Goal: Information Seeking & Learning: Learn about a topic

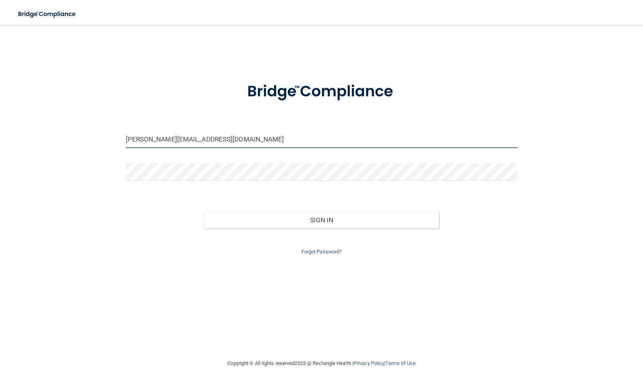
click at [218, 140] on input "[PERSON_NAME][EMAIL_ADDRESS][DOMAIN_NAME]" at bounding box center [322, 139] width 392 height 17
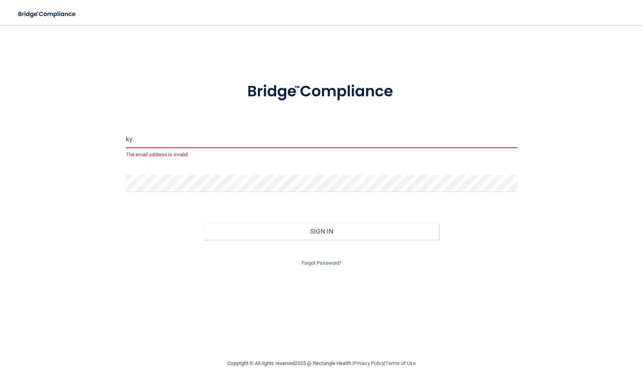
type input "k"
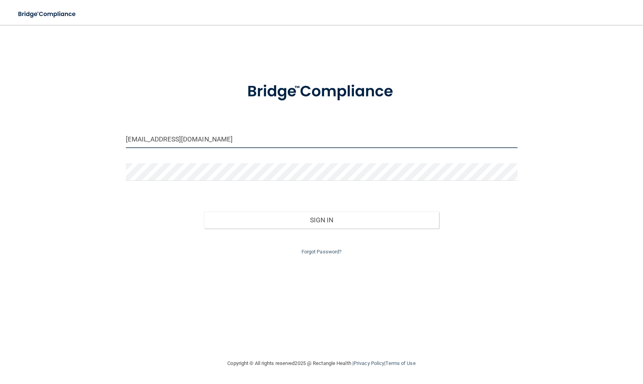
type input "[EMAIL_ADDRESS][DOMAIN_NAME]"
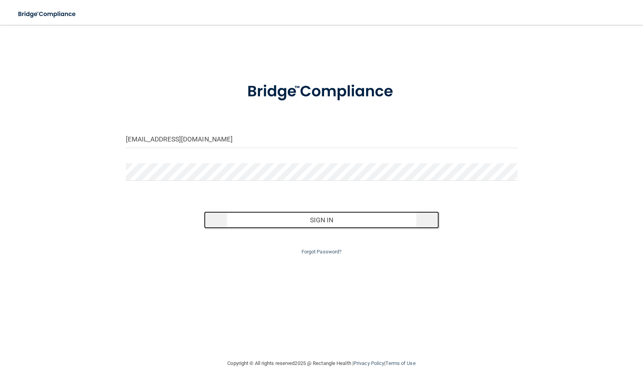
click at [356, 217] on button "Sign In" at bounding box center [321, 219] width 235 height 17
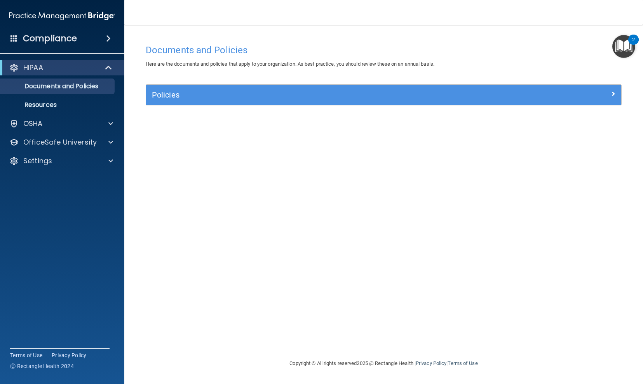
click at [623, 40] on img "Open Resource Center, 2 new notifications" at bounding box center [623, 46] width 23 height 23
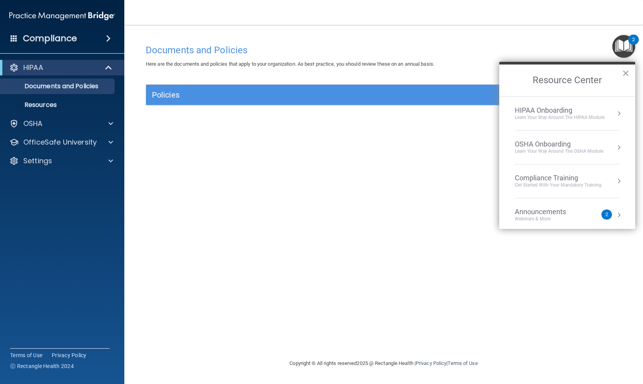
click at [589, 113] on div "HIPAA Onboarding" at bounding box center [560, 110] width 90 height 9
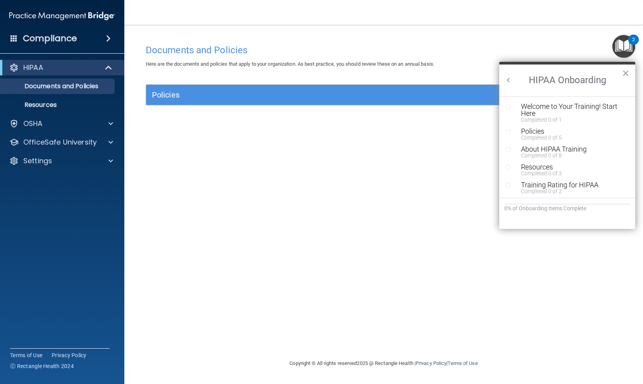
click at [538, 108] on div "Welcome to Your Training! Start Here" at bounding box center [573, 110] width 104 height 14
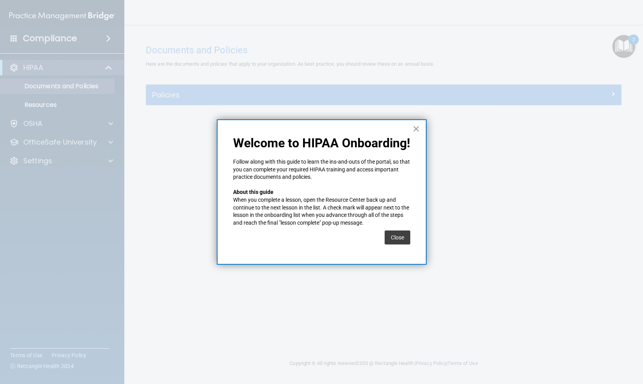
click at [415, 127] on button "×" at bounding box center [416, 128] width 7 height 12
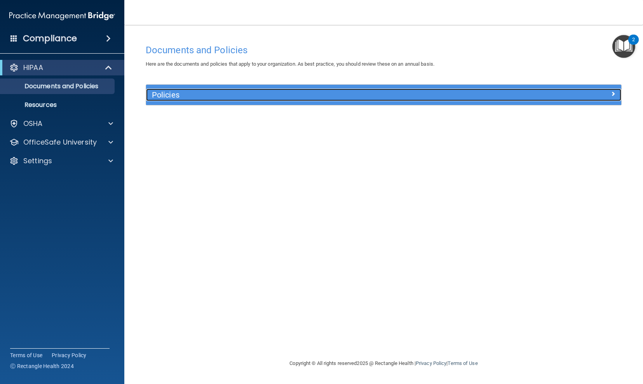
click at [160, 94] on h5 "Policies" at bounding box center [324, 95] width 345 height 9
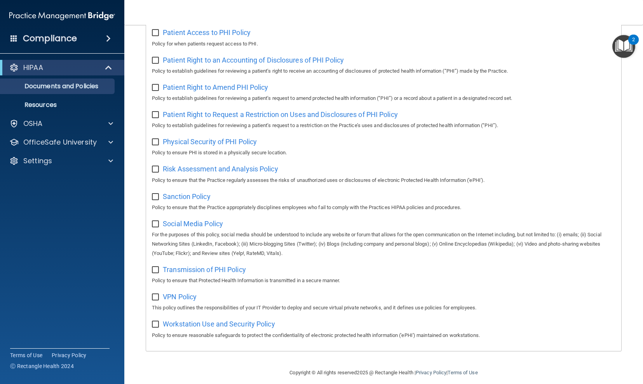
scroll to position [401, 0]
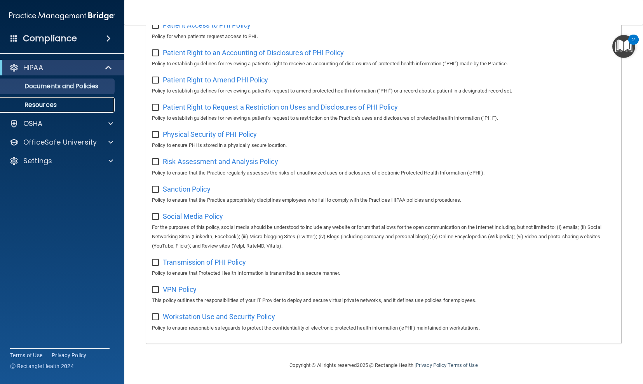
click at [41, 105] on p "Resources" at bounding box center [58, 105] width 106 height 8
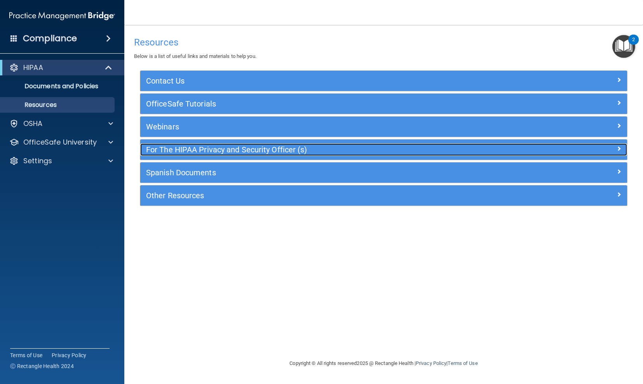
click at [204, 152] on h5 "For The HIPAA Privacy and Security Officer (s)" at bounding box center [323, 149] width 354 height 9
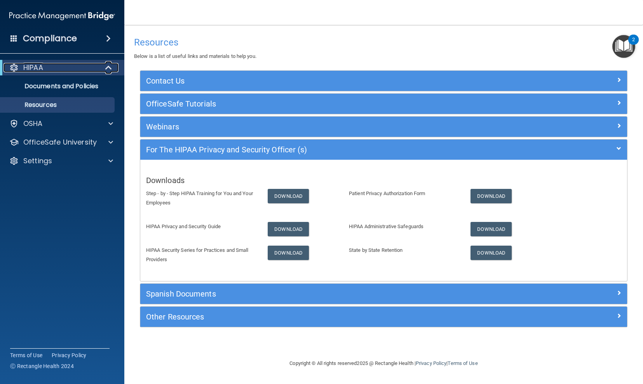
click at [107, 67] on span at bounding box center [109, 67] width 7 height 9
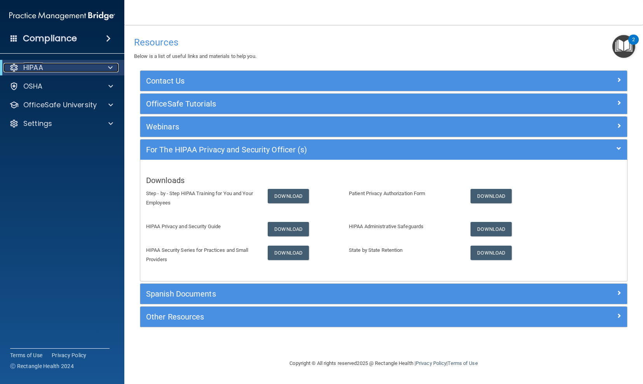
click at [107, 67] on div at bounding box center [108, 67] width 19 height 9
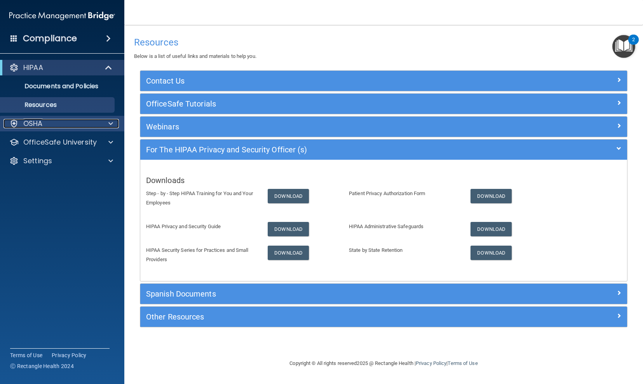
click at [38, 124] on p "OSHA" at bounding box center [32, 123] width 19 height 9
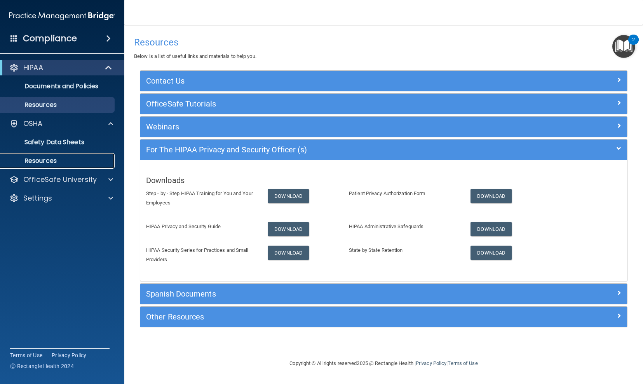
click at [66, 160] on p "Resources" at bounding box center [58, 161] width 106 height 8
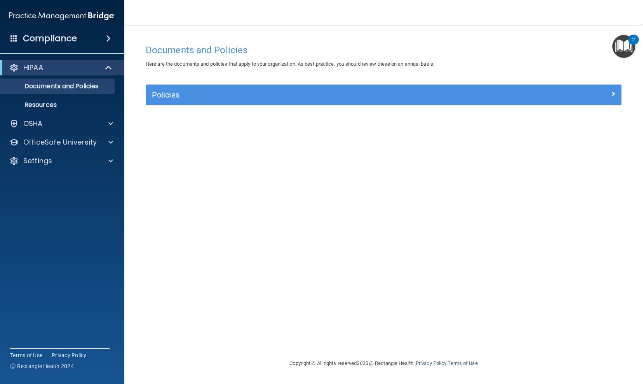
click at [627, 40] on img "Open Resource Center, 2 new notifications" at bounding box center [623, 46] width 23 height 23
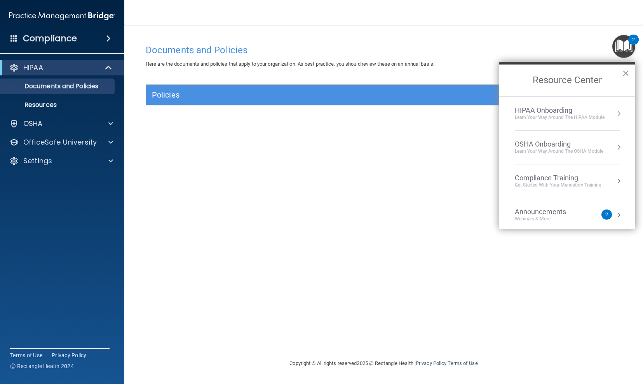
click at [564, 186] on div "Get Started with your mandatory training" at bounding box center [558, 185] width 87 height 7
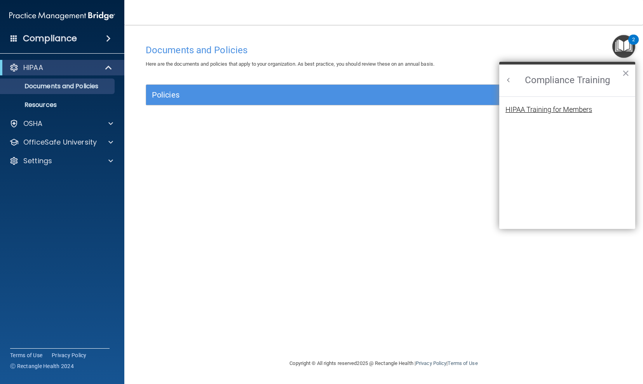
click at [553, 110] on div "HIPAA Training for Members" at bounding box center [549, 109] width 87 height 7
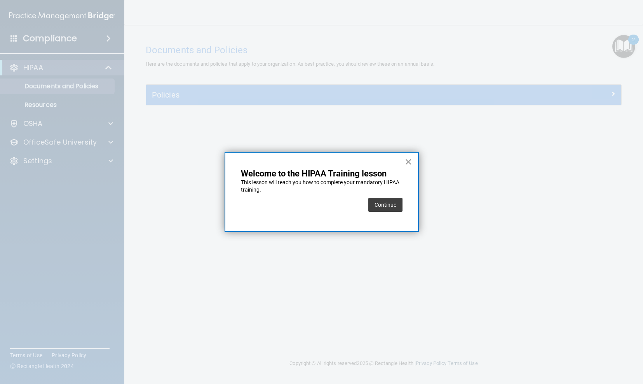
click at [408, 161] on button "×" at bounding box center [408, 161] width 7 height 12
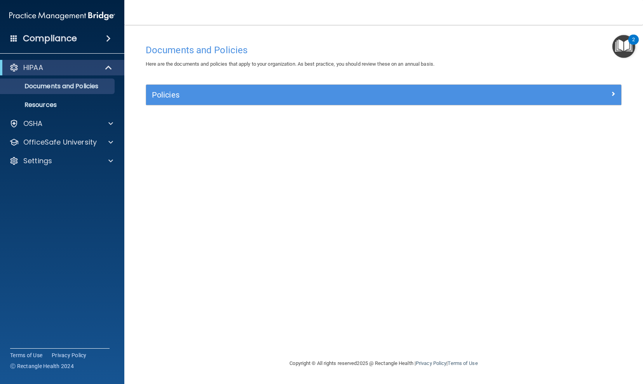
click at [625, 47] on img "Open Resource Center, 2 new notifications" at bounding box center [623, 46] width 23 height 23
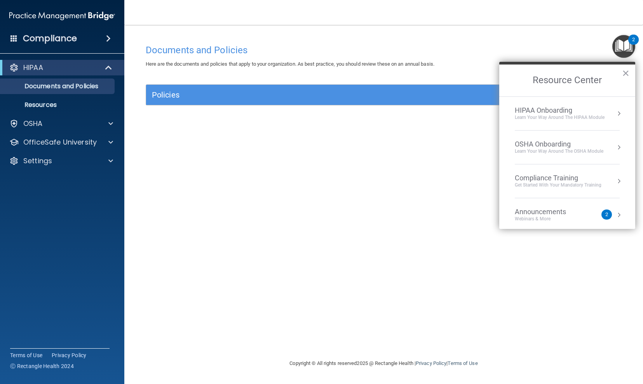
click at [619, 147] on button "Resource Center" at bounding box center [619, 147] width 8 height 8
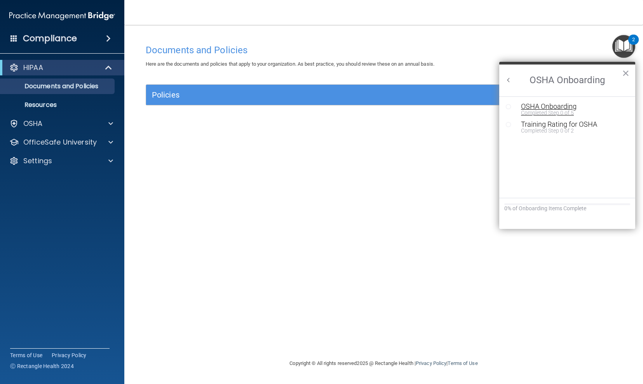
click at [541, 108] on div "OSHA Onboarding" at bounding box center [573, 106] width 104 height 7
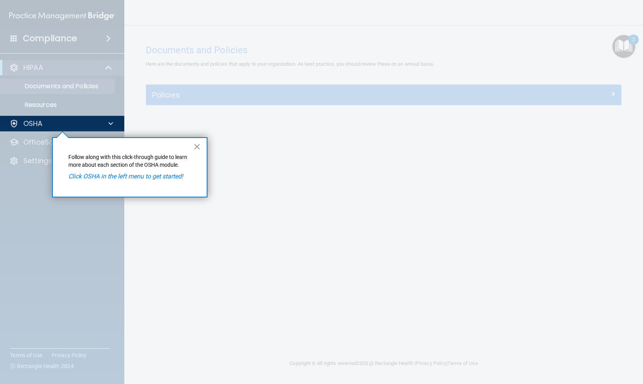
click at [162, 176] on em "Click OSHA in the left menu to get started!" at bounding box center [125, 176] width 115 height 7
click at [198, 149] on button "×" at bounding box center [197, 146] width 7 height 12
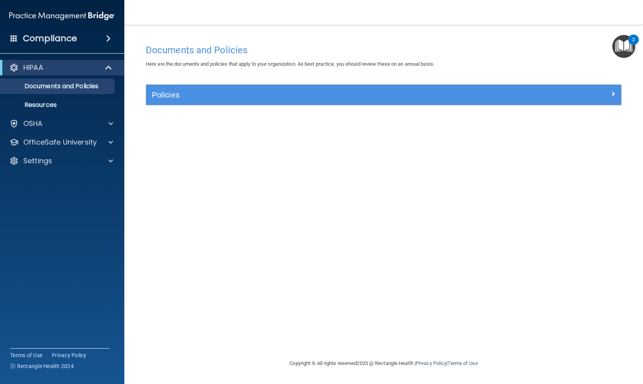
click at [635, 47] on main "Documents and Policies Here are the documents and policies that apply to your o…" at bounding box center [383, 204] width 519 height 359
click at [630, 46] on img "Open Resource Center, 2 new notifications" at bounding box center [623, 46] width 23 height 23
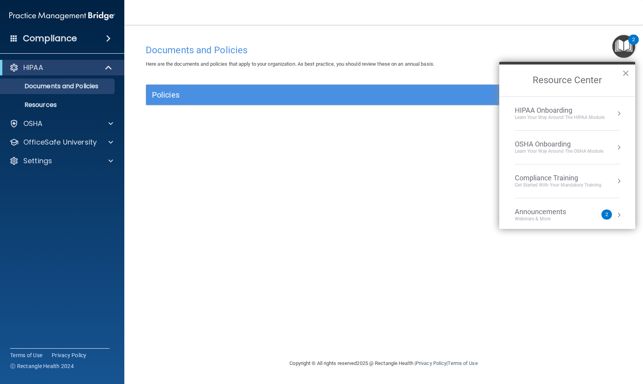
click at [546, 216] on div "Webinars & More" at bounding box center [548, 219] width 67 height 7
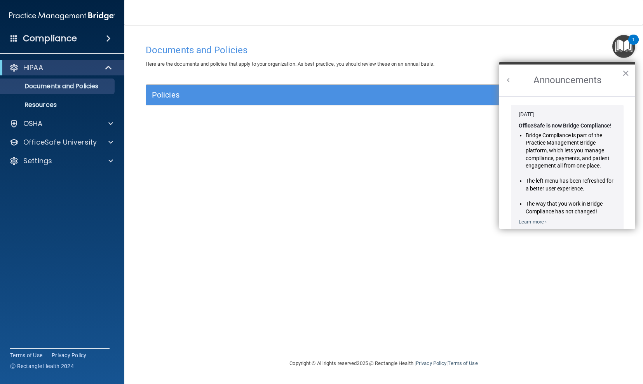
click at [625, 71] on button "×" at bounding box center [625, 73] width 7 height 12
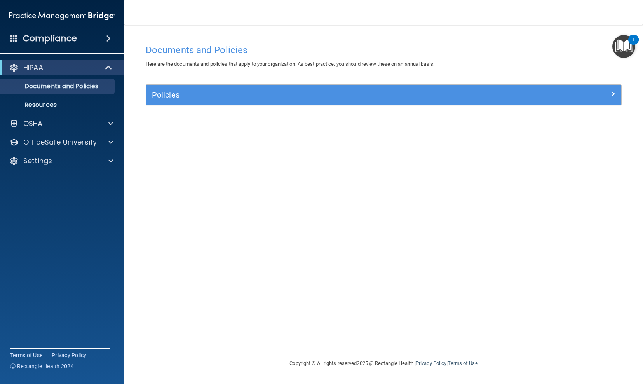
click at [623, 50] on img "Open Resource Center, 1 new notification" at bounding box center [623, 46] width 23 height 23
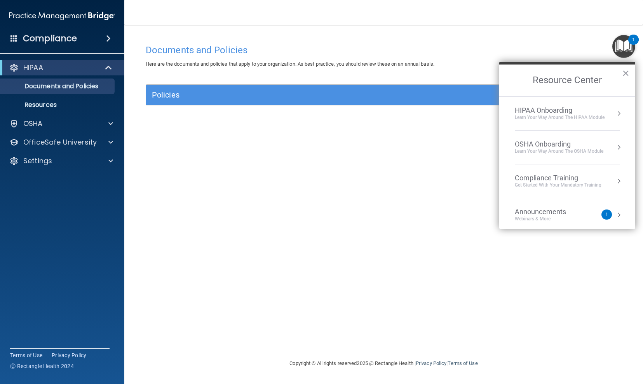
click at [620, 145] on button "Resource Center" at bounding box center [619, 147] width 8 height 8
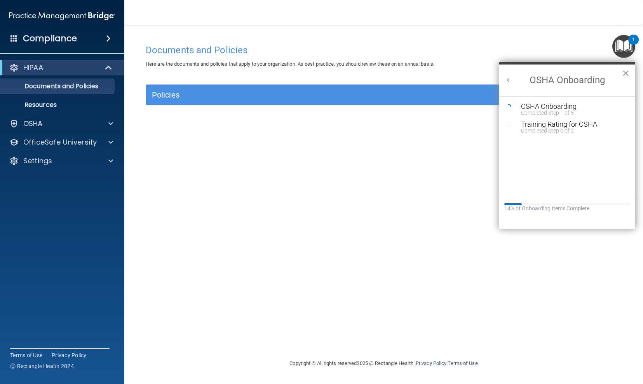
click at [509, 125] on icon "Resource Center" at bounding box center [509, 125] width 6 height 6
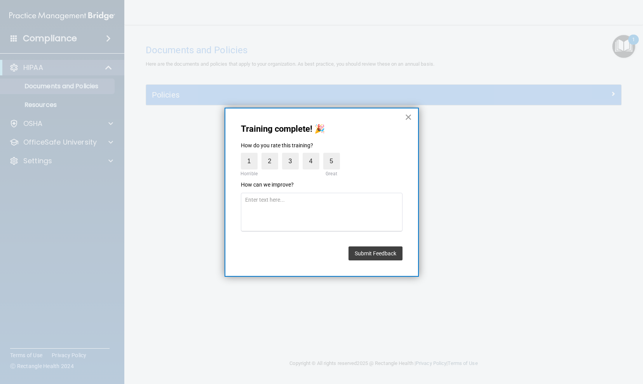
click at [407, 119] on button "×" at bounding box center [408, 117] width 7 height 12
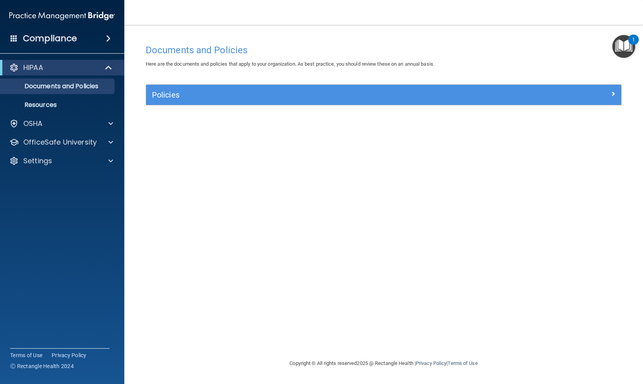
click at [623, 47] on img "Open Resource Center, 1 new notification" at bounding box center [623, 46] width 23 height 23
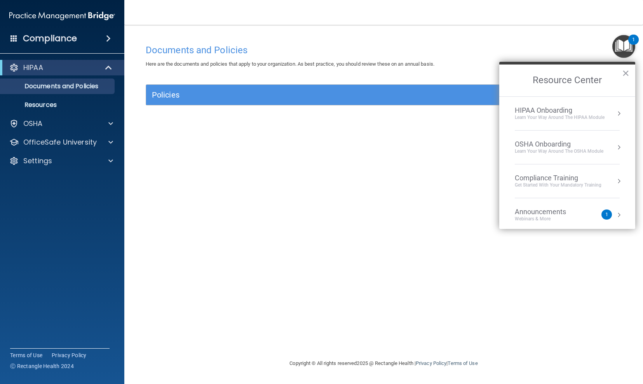
click at [617, 147] on button "Resource Center" at bounding box center [619, 147] width 8 height 8
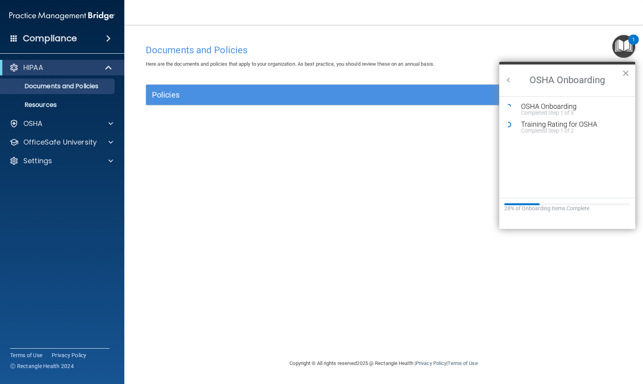
click at [508, 106] on icon "Resource Center" at bounding box center [509, 107] width 6 height 6
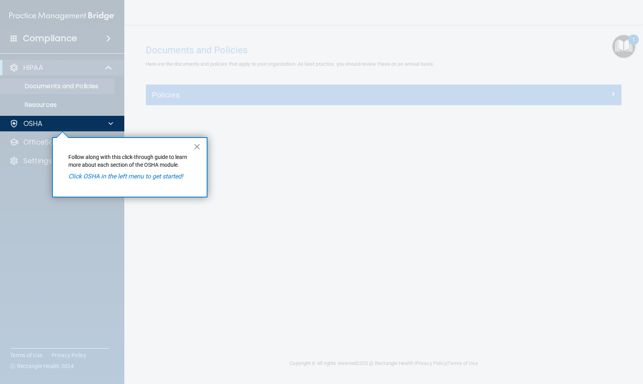
click at [340, 171] on div at bounding box center [384, 192] width 518 height 384
click at [47, 123] on div "OSHA" at bounding box center [51, 123] width 96 height 9
drag, startPoint x: 200, startPoint y: 147, endPoint x: 165, endPoint y: 143, distance: 35.6
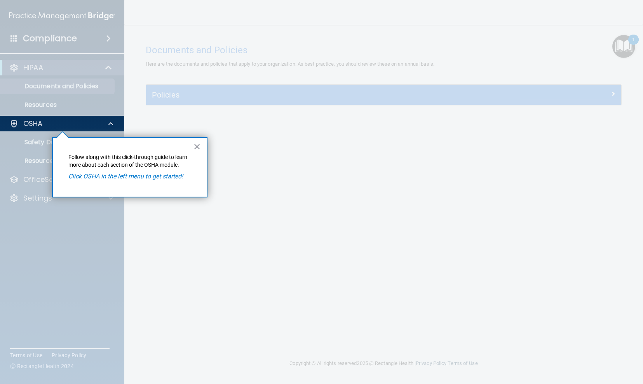
click at [200, 147] on button "×" at bounding box center [197, 146] width 7 height 12
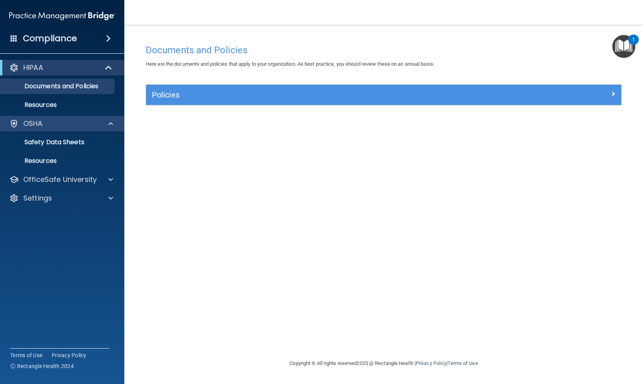
click at [82, 131] on div "OSHA" at bounding box center [62, 124] width 125 height 16
click at [113, 124] on div at bounding box center [109, 123] width 19 height 9
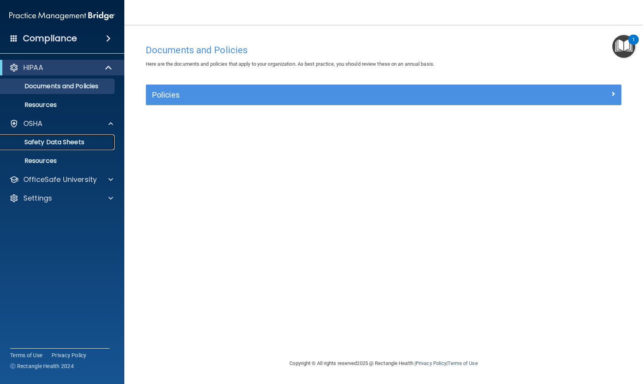
click at [58, 142] on p "Safety Data Sheets" at bounding box center [58, 142] width 106 height 8
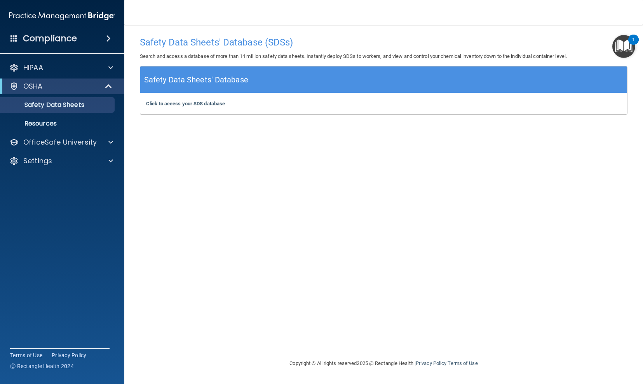
click at [394, 228] on div "Safety Data Sheets' Database (SDSs) Search and access a database of more than 1…" at bounding box center [384, 192] width 488 height 318
click at [619, 46] on img "Open Resource Center, 1 new notification" at bounding box center [623, 46] width 23 height 23
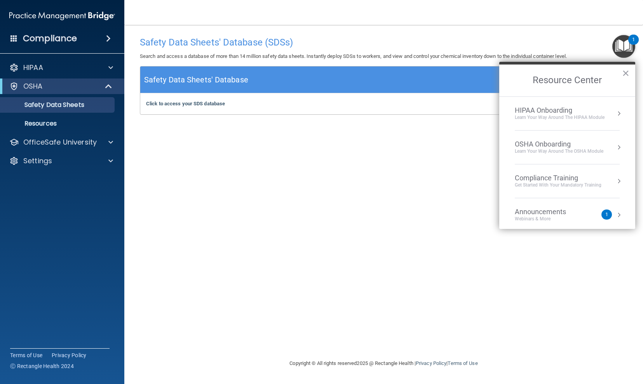
click at [618, 181] on button "Resource Center" at bounding box center [619, 181] width 8 height 8
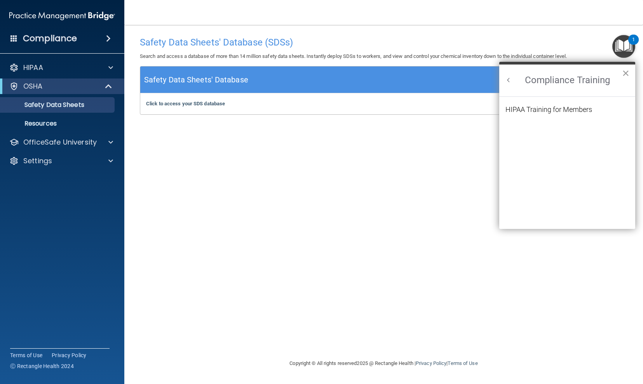
click at [625, 72] on button "×" at bounding box center [625, 73] width 7 height 12
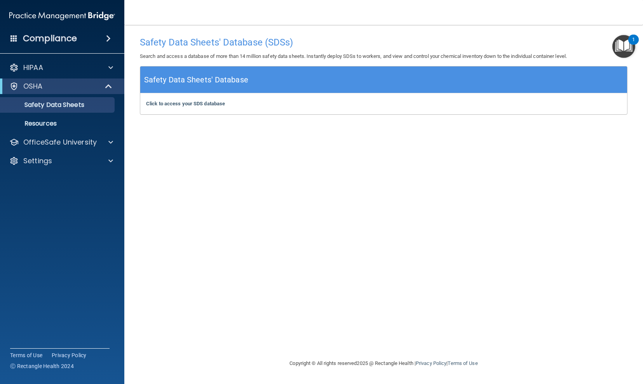
click at [616, 47] on img "Open Resource Center, 1 new notification" at bounding box center [623, 46] width 23 height 23
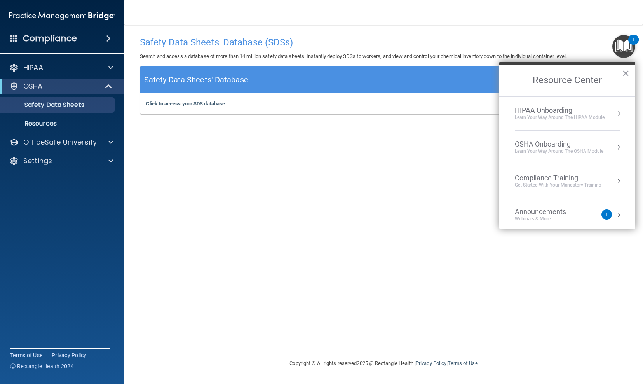
click at [614, 180] on div "Compliance Training Get Started with your mandatory training" at bounding box center [567, 181] width 105 height 15
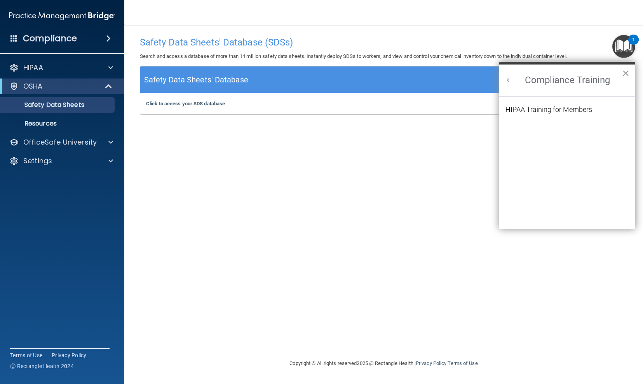
click at [624, 73] on button "×" at bounding box center [625, 73] width 7 height 12
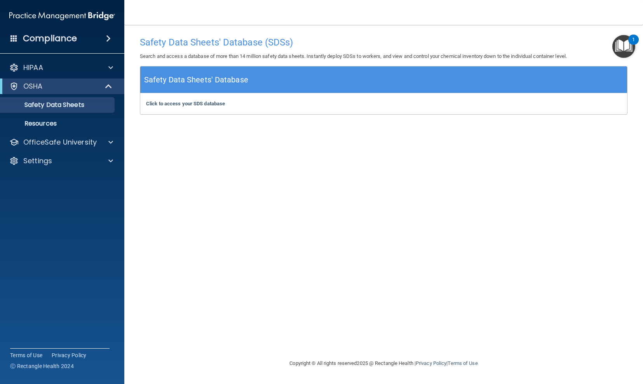
click at [623, 48] on img "Open Resource Center, 1 new notification" at bounding box center [623, 46] width 23 height 23
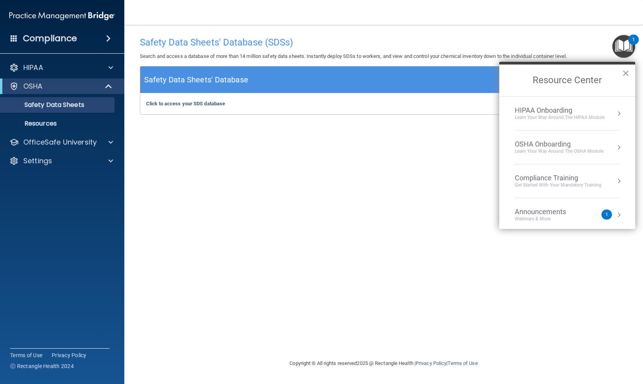
click at [618, 148] on button "Resource Center" at bounding box center [619, 147] width 8 height 8
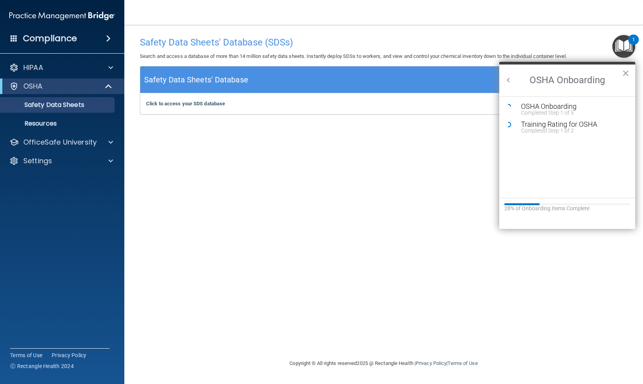
click at [548, 204] on div "Resource Center" at bounding box center [567, 204] width 126 height 2
click at [556, 202] on div "28% of Onboarding Items Complete" at bounding box center [567, 213] width 136 height 31
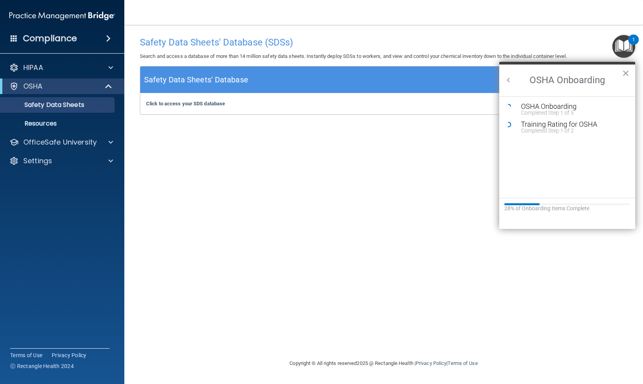
drag, startPoint x: 562, startPoint y: 201, endPoint x: 573, endPoint y: 200, distance: 11.3
click at [567, 200] on div "28% of Onboarding Items Complete" at bounding box center [567, 213] width 136 height 31
drag, startPoint x: 573, startPoint y: 200, endPoint x: 591, endPoint y: 202, distance: 18.7
click at [588, 202] on div "28% of Onboarding Items Complete" at bounding box center [567, 213] width 136 height 31
click at [593, 202] on div "28% of Onboarding Items Complete" at bounding box center [567, 213] width 136 height 31
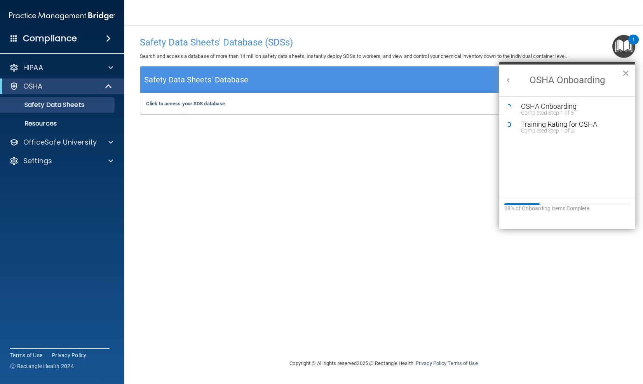
click at [594, 202] on div "28% of Onboarding Items Complete" at bounding box center [567, 213] width 136 height 31
click at [567, 128] on div "Completed Step 1 of 2" at bounding box center [573, 130] width 104 height 5
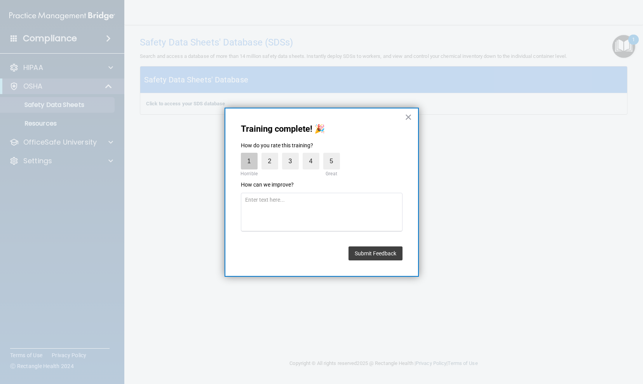
click at [249, 162] on label "1" at bounding box center [249, 161] width 17 height 17
click at [231, 155] on input "1" at bounding box center [231, 155] width 0 height 0
click at [382, 247] on button "Submit Feedback" at bounding box center [376, 253] width 54 height 14
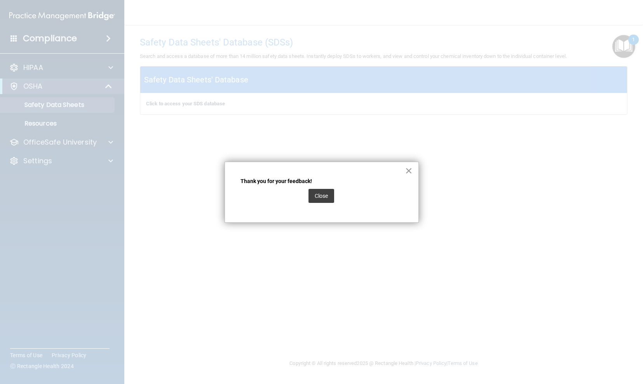
click at [410, 171] on button "×" at bounding box center [408, 170] width 7 height 12
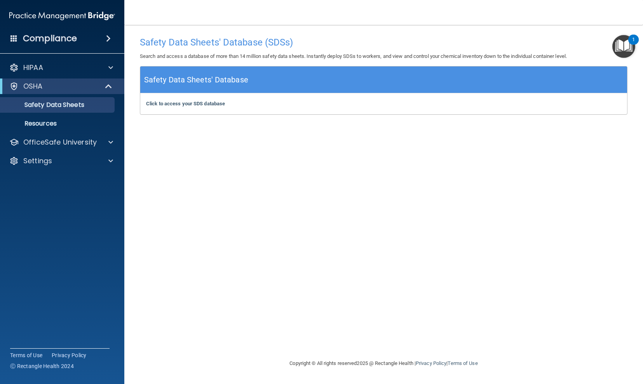
click at [632, 42] on div "1" at bounding box center [633, 40] width 10 height 10
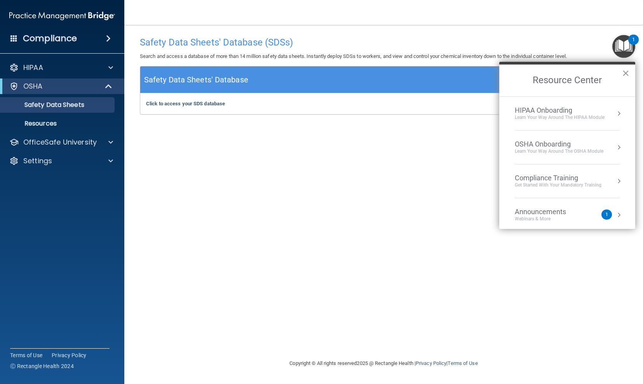
click at [626, 74] on button "×" at bounding box center [625, 73] width 7 height 12
